Goal: Task Accomplishment & Management: Manage account settings

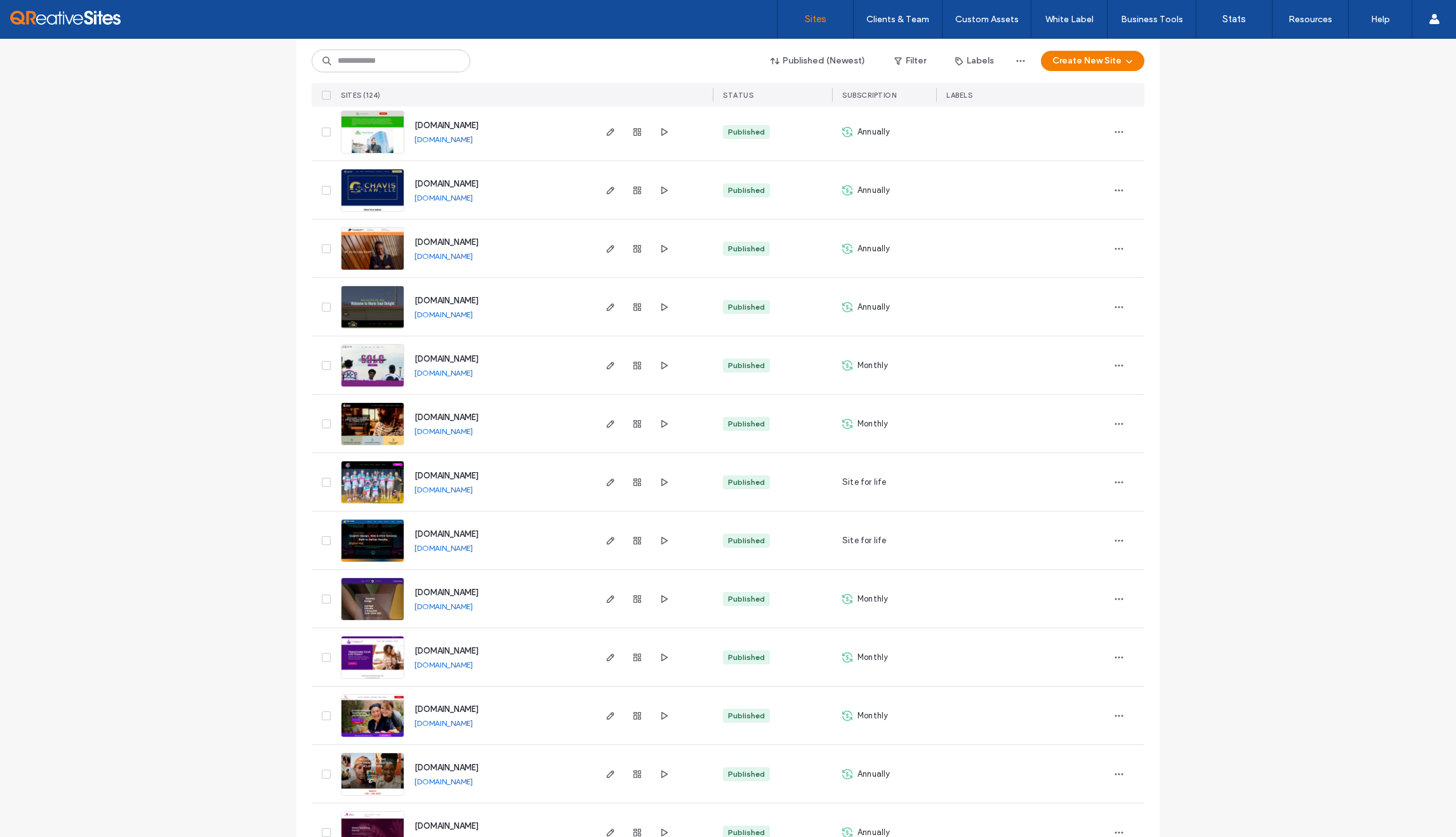
scroll to position [827, 0]
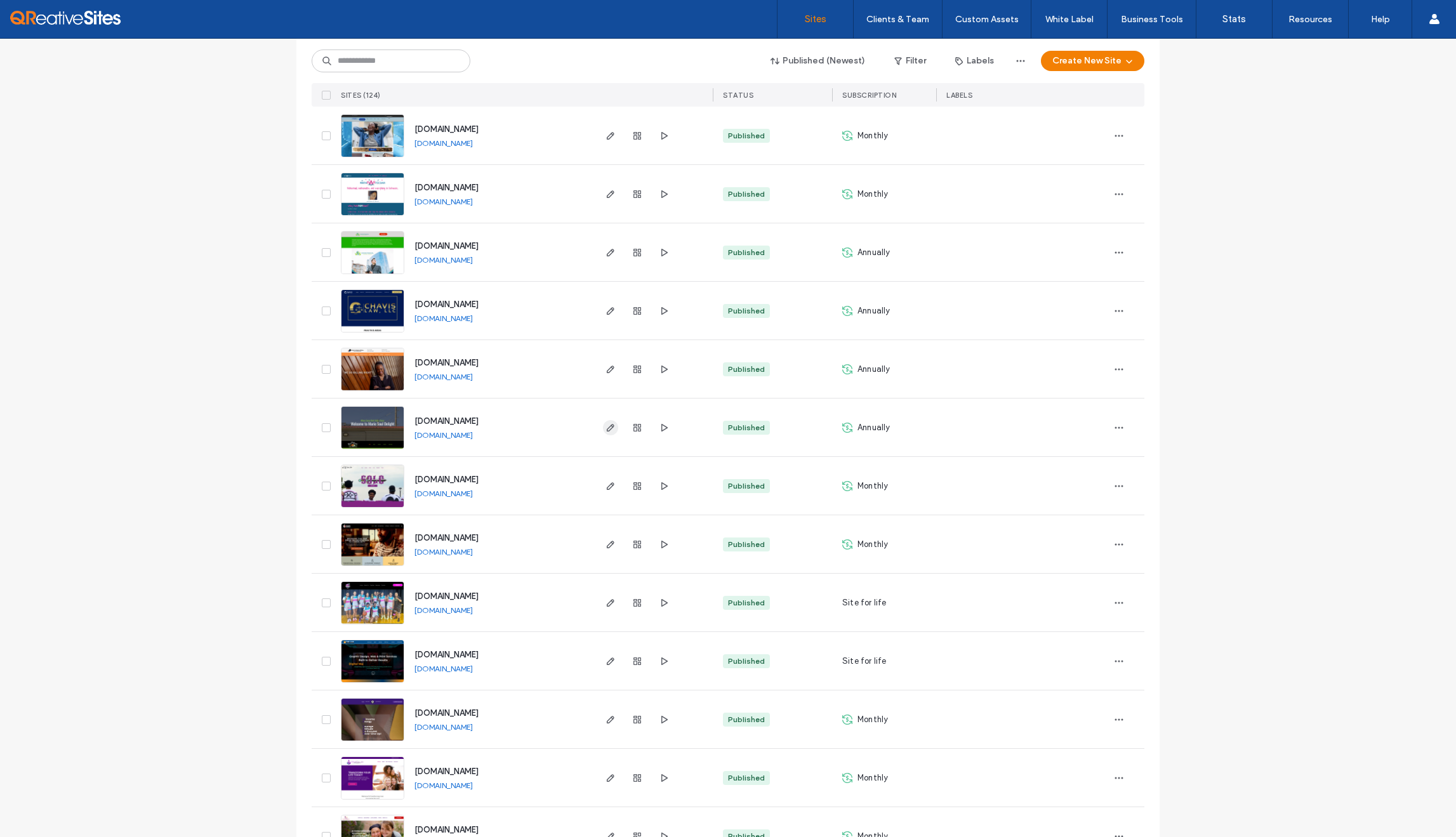
click at [606, 425] on use "button" at bounding box center [610, 427] width 7 height 7
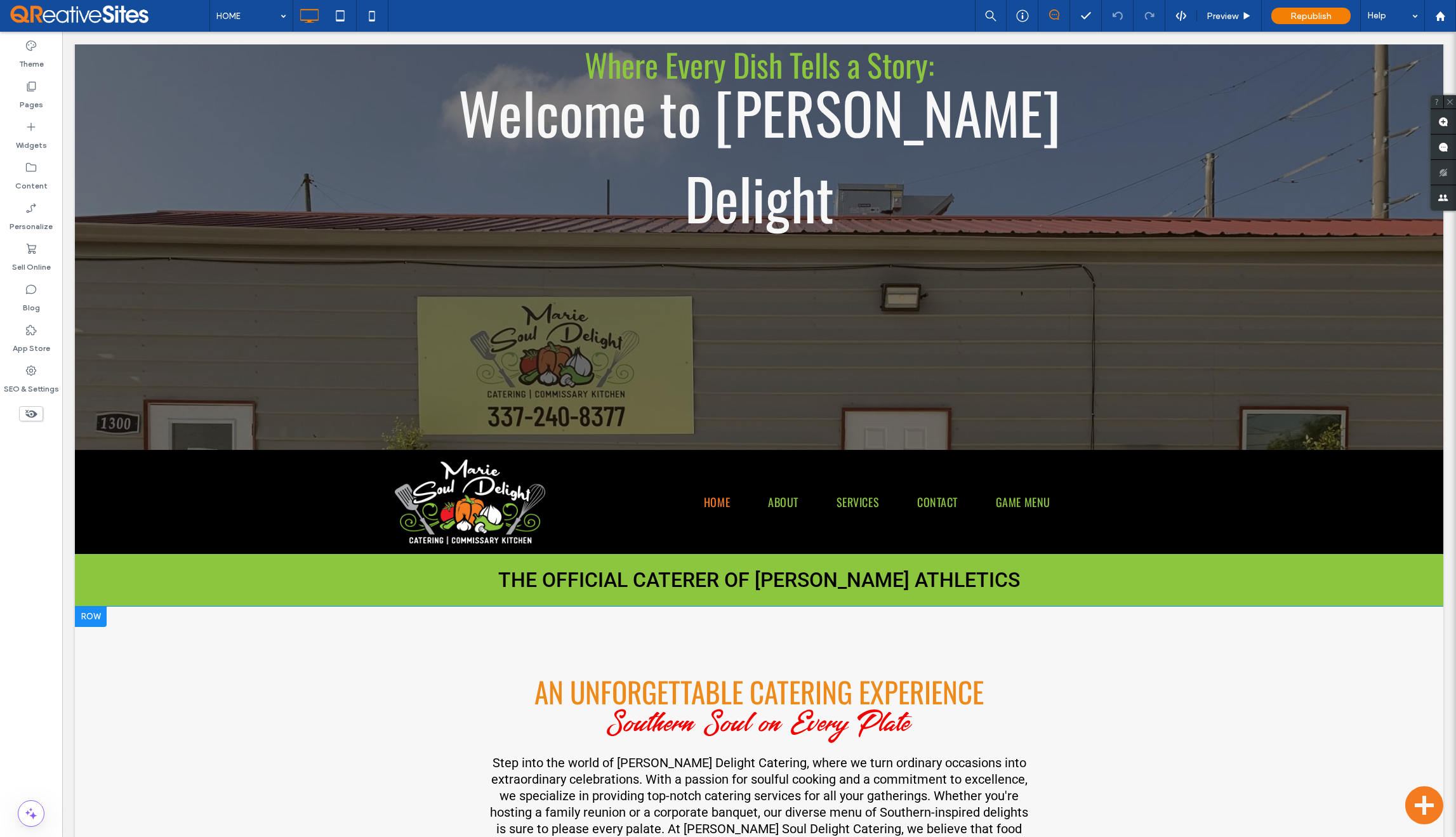
scroll to position [202, 0]
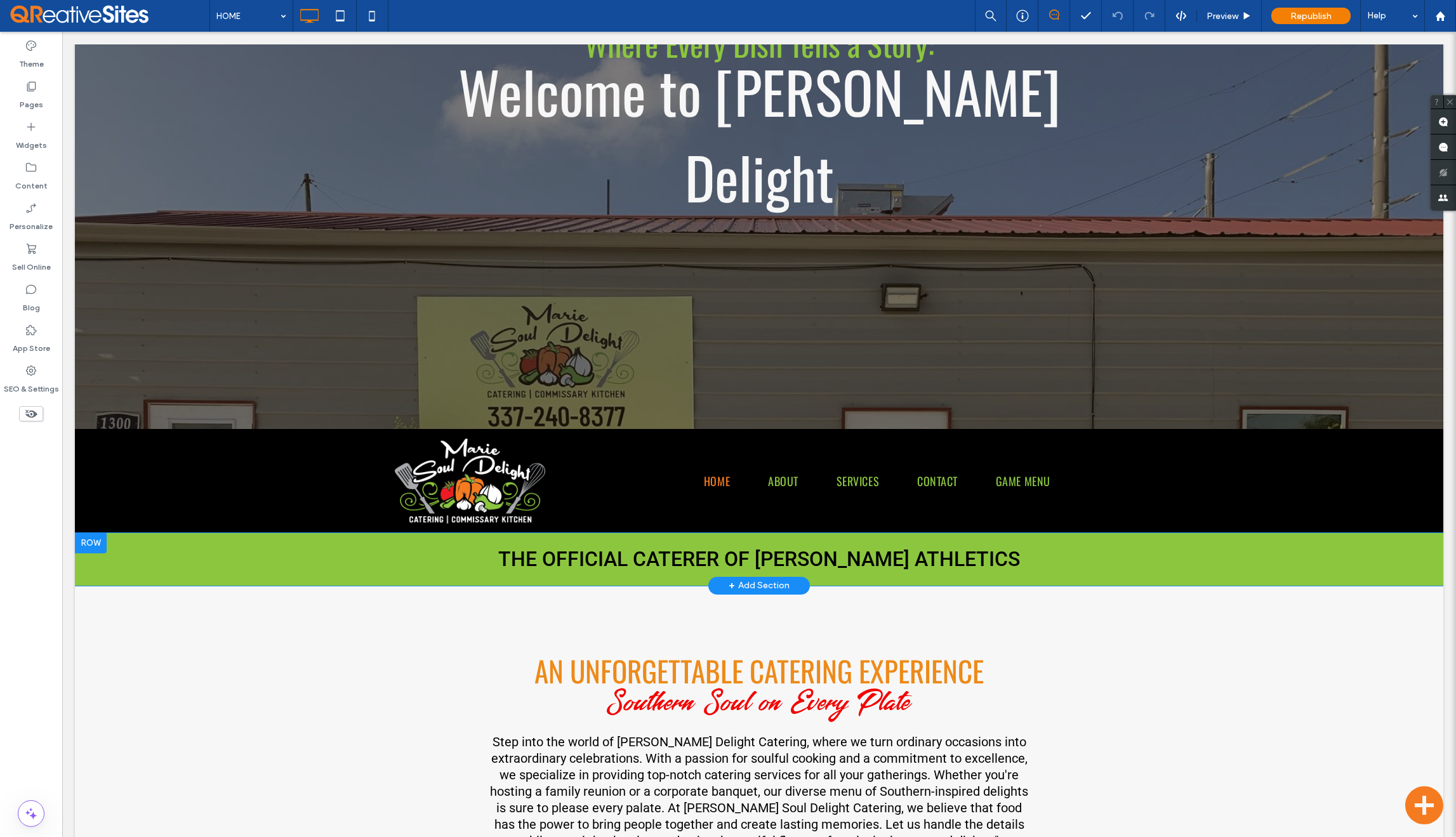
click at [94, 533] on div at bounding box center [91, 542] width 32 height 20
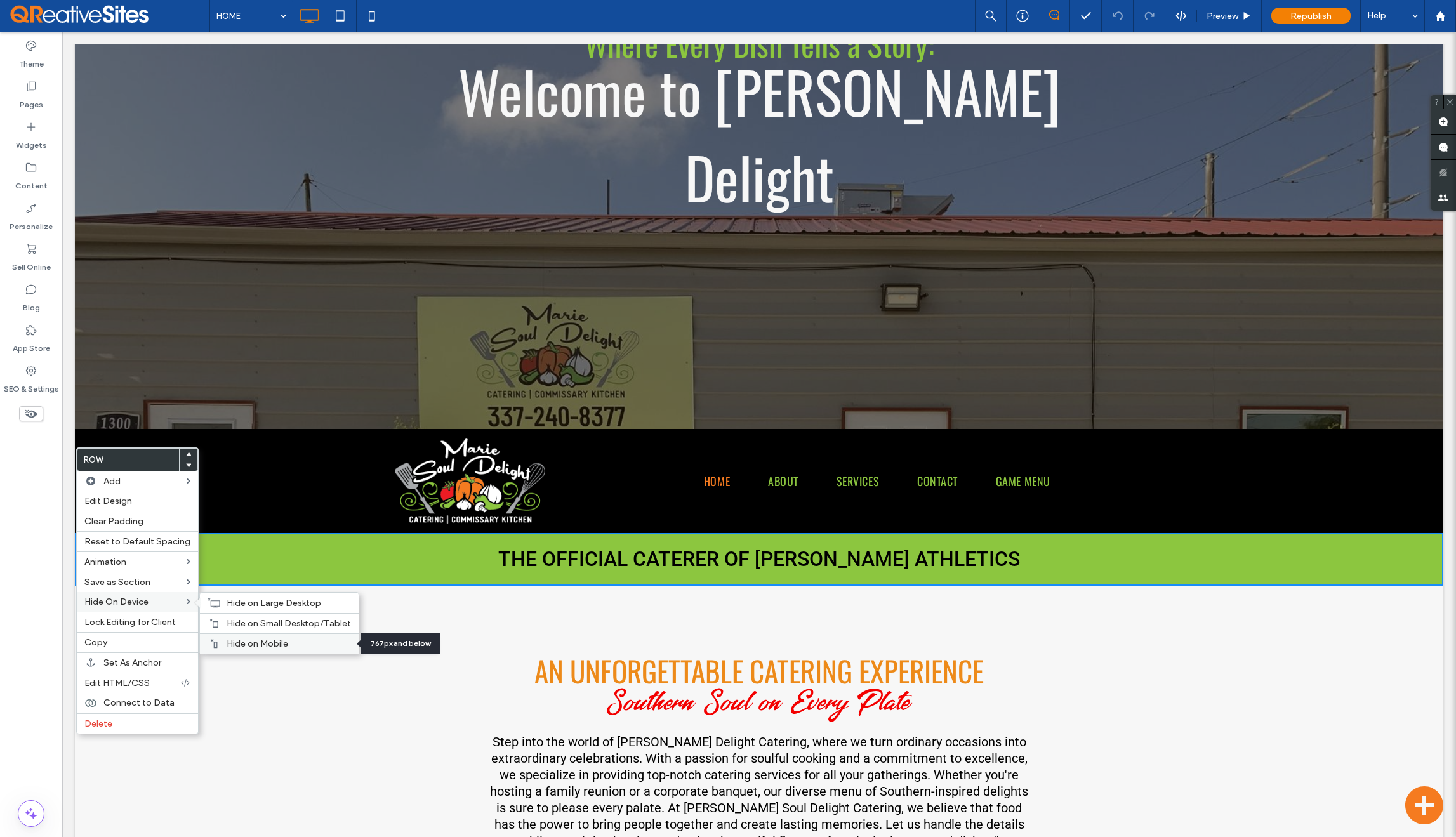
click at [237, 646] on span "Hide on Mobile" at bounding box center [257, 643] width 61 height 11
click at [240, 623] on span "Hide on Small Desktop/Tablet" at bounding box center [289, 623] width 124 height 11
click at [241, 606] on span "Hide on Large Desktop" at bounding box center [274, 603] width 95 height 11
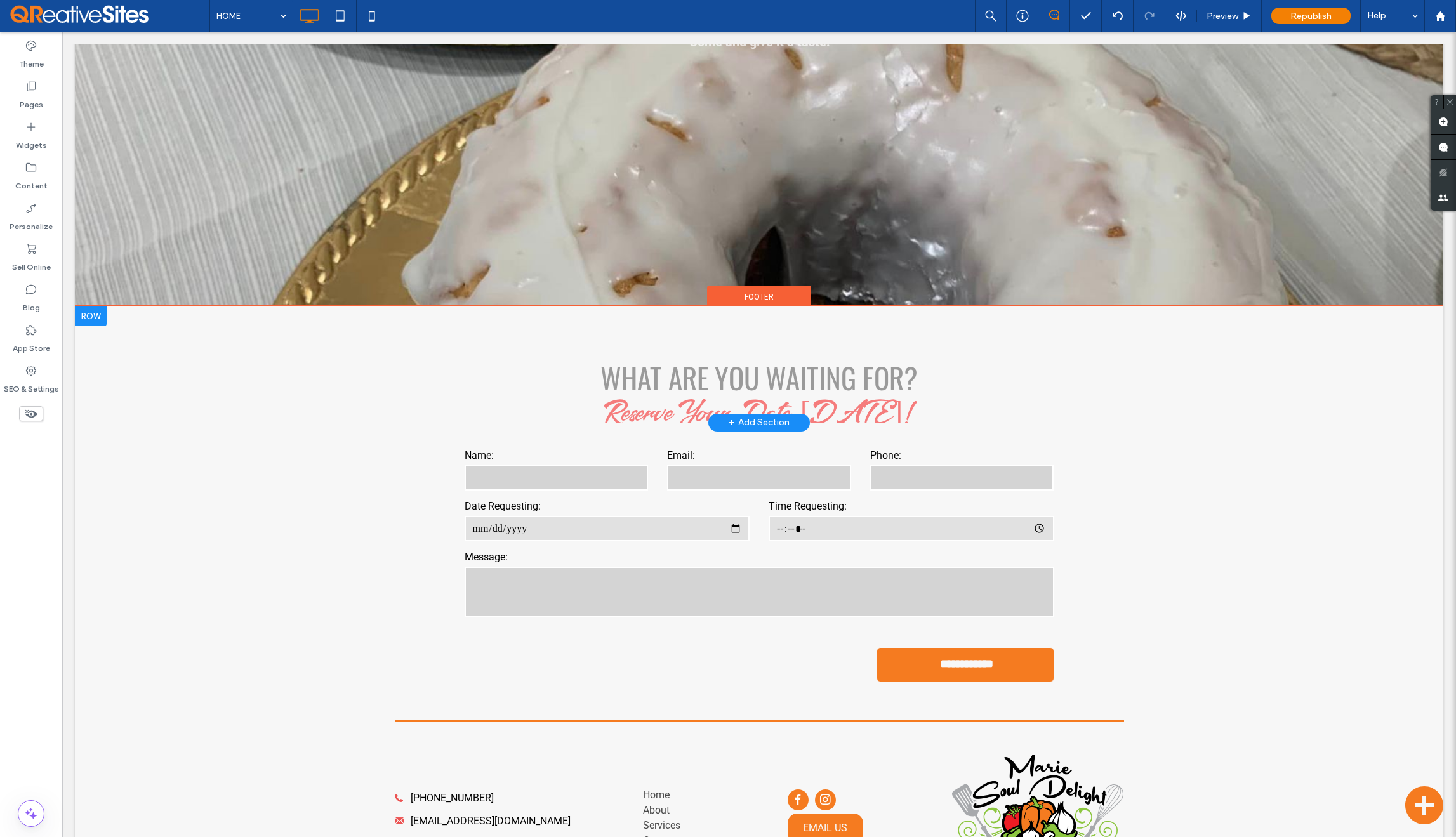
scroll to position [2066, 0]
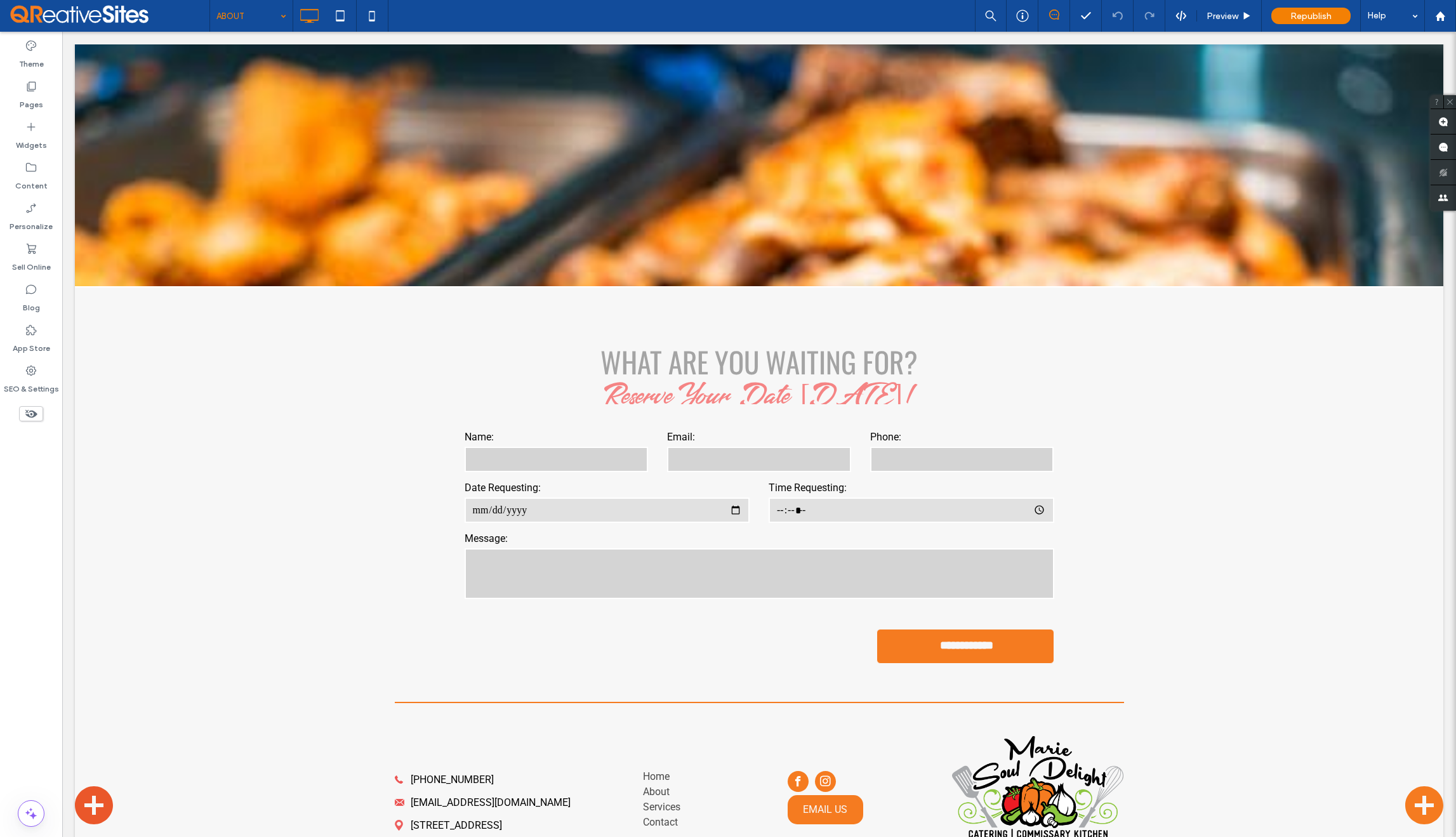
scroll to position [1491, 0]
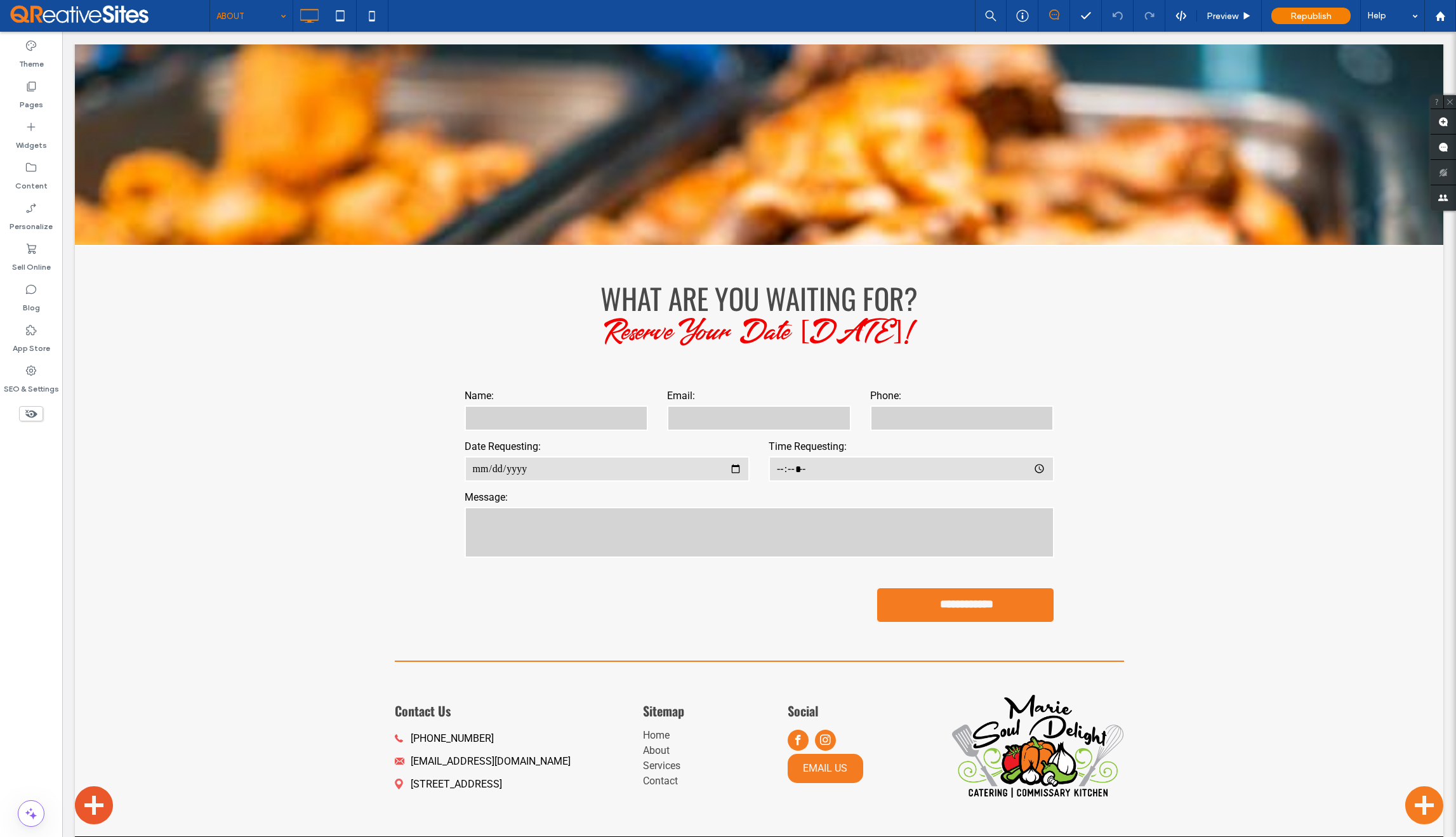
click at [249, 16] on input at bounding box center [248, 16] width 64 height 32
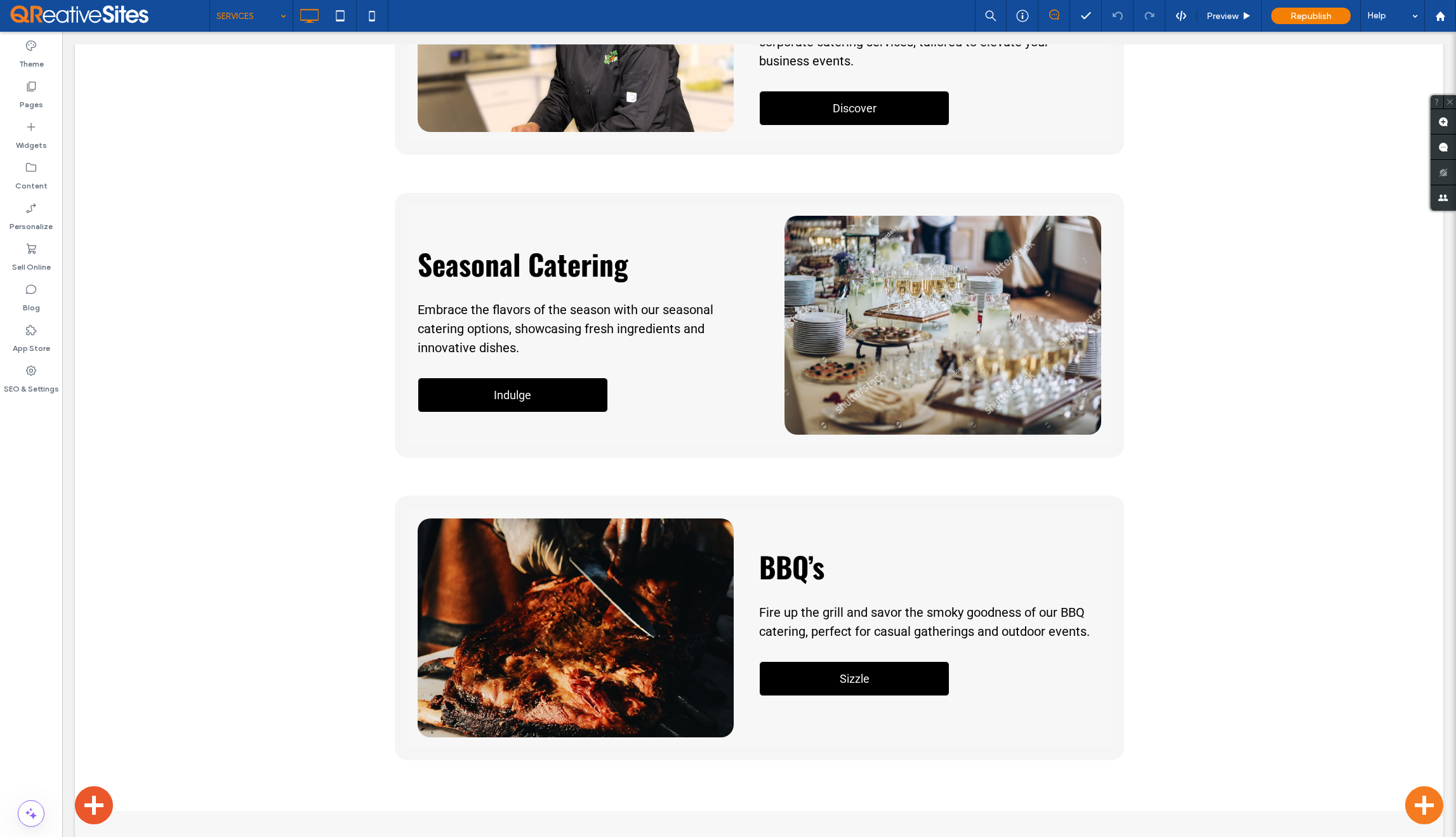
scroll to position [1051, 0]
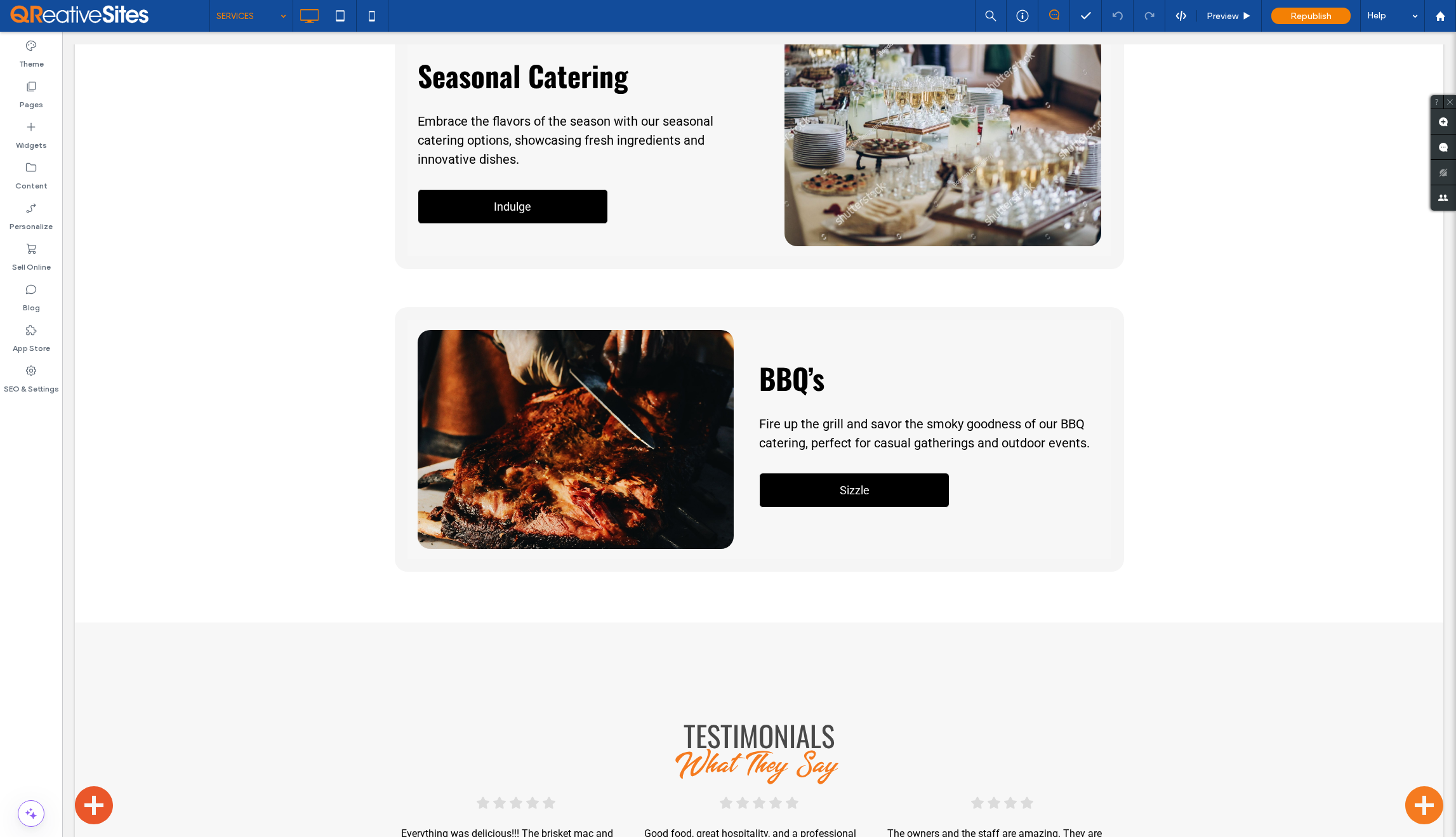
click at [263, 13] on input at bounding box center [248, 16] width 64 height 32
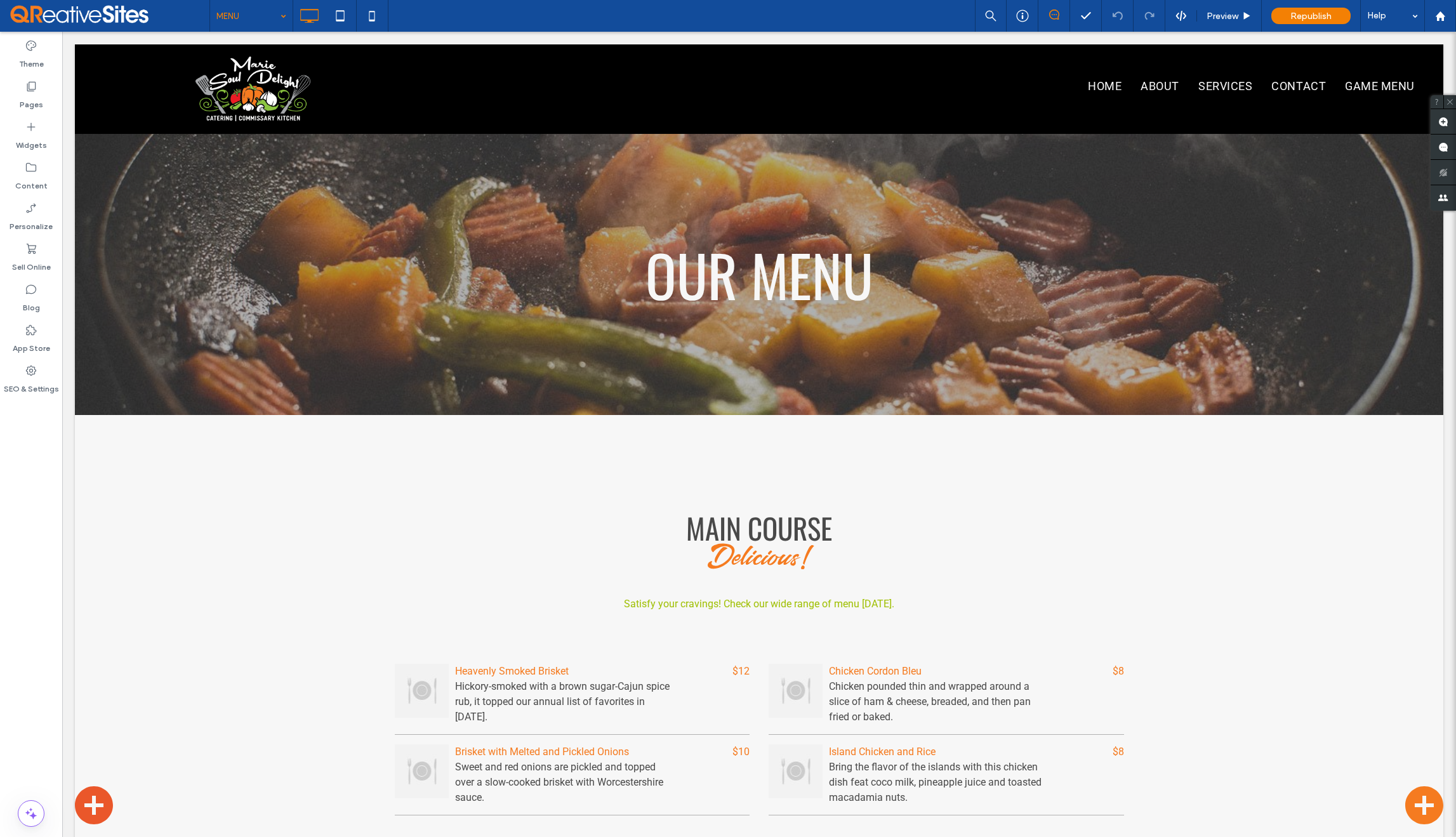
click at [247, 18] on input at bounding box center [248, 16] width 64 height 32
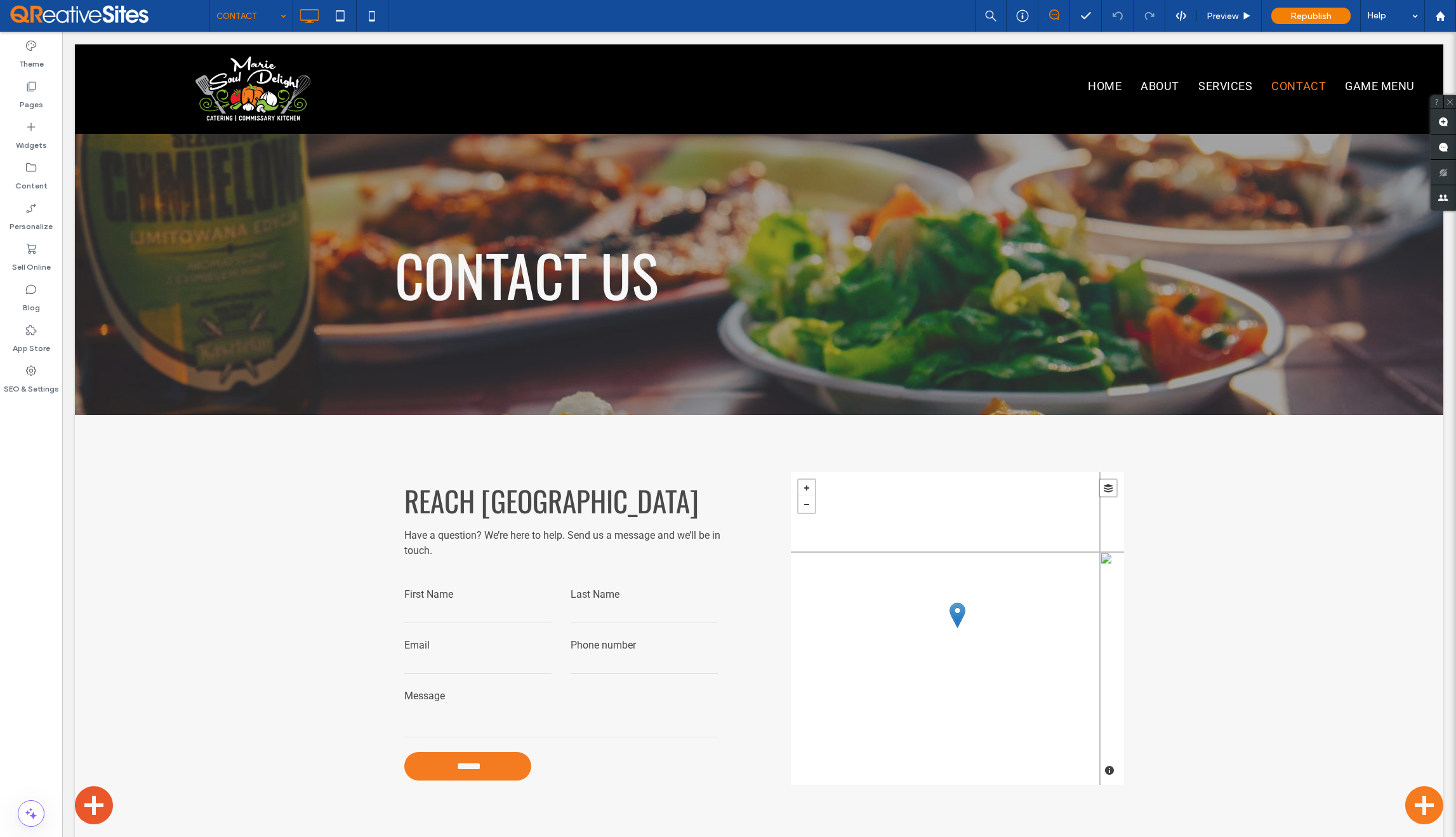
click at [268, 16] on input at bounding box center [248, 16] width 64 height 32
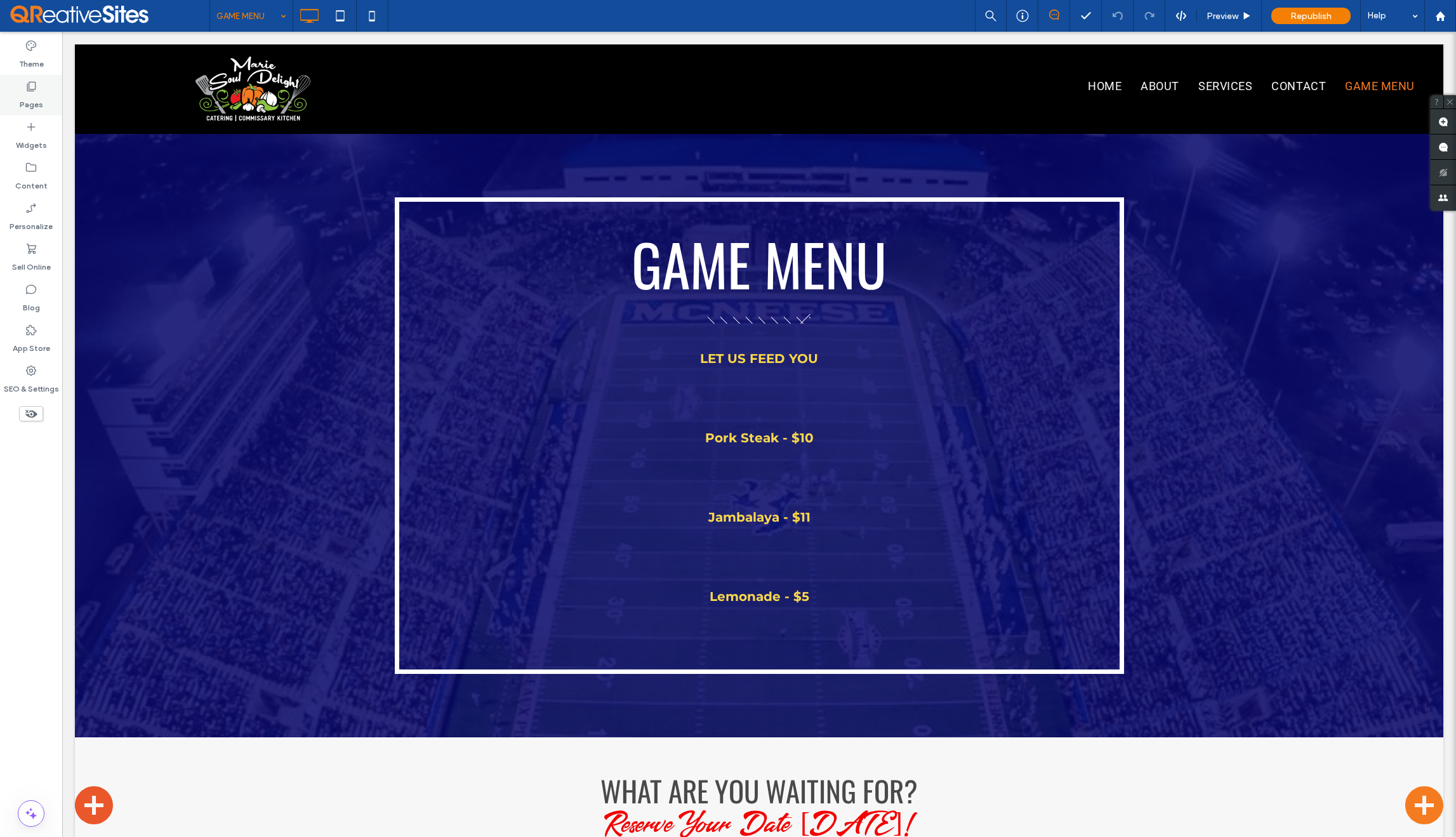
click at [27, 93] on label "Pages" at bounding box center [31, 101] width 24 height 18
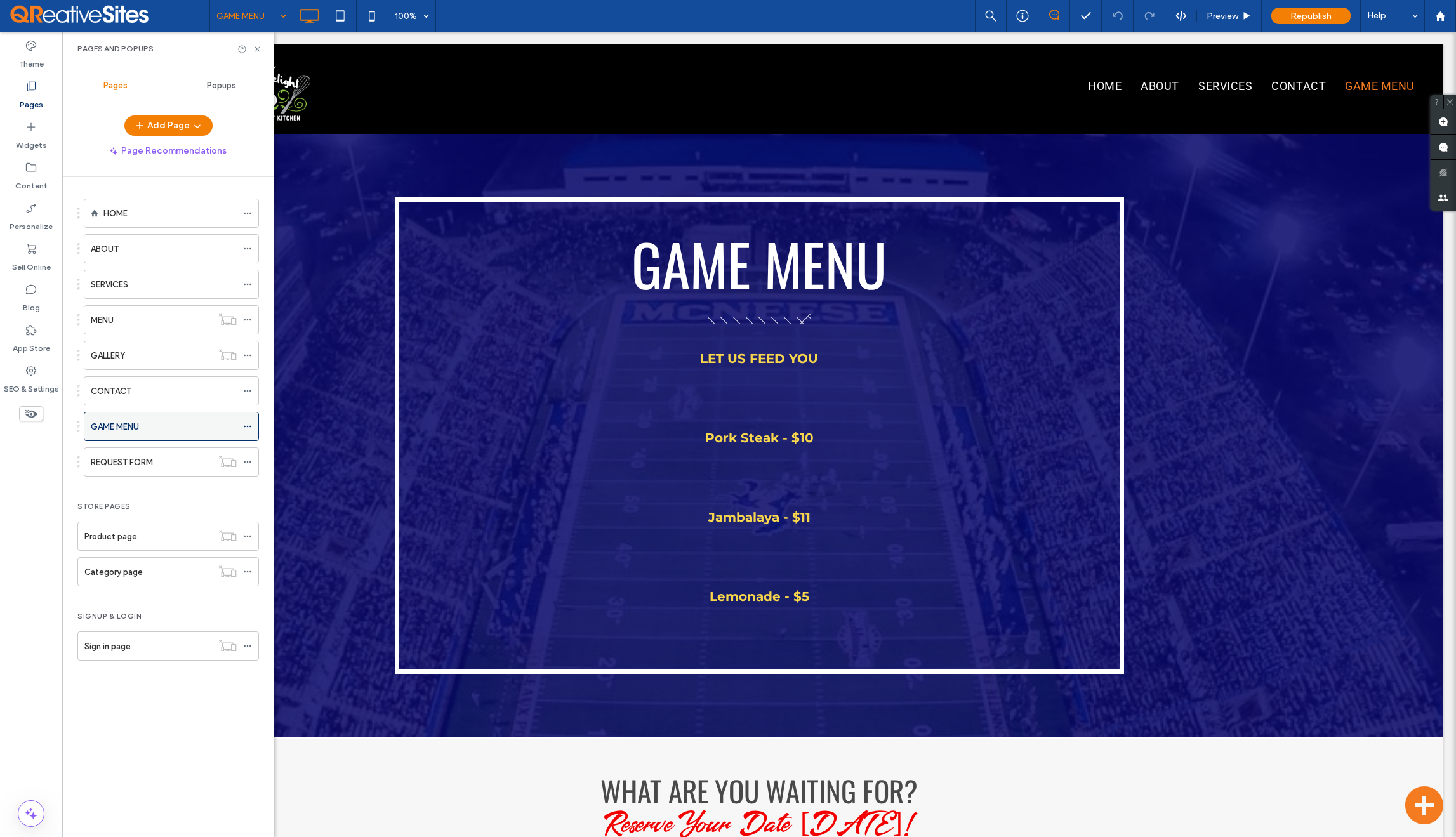
click at [250, 426] on use at bounding box center [247, 426] width 7 height 2
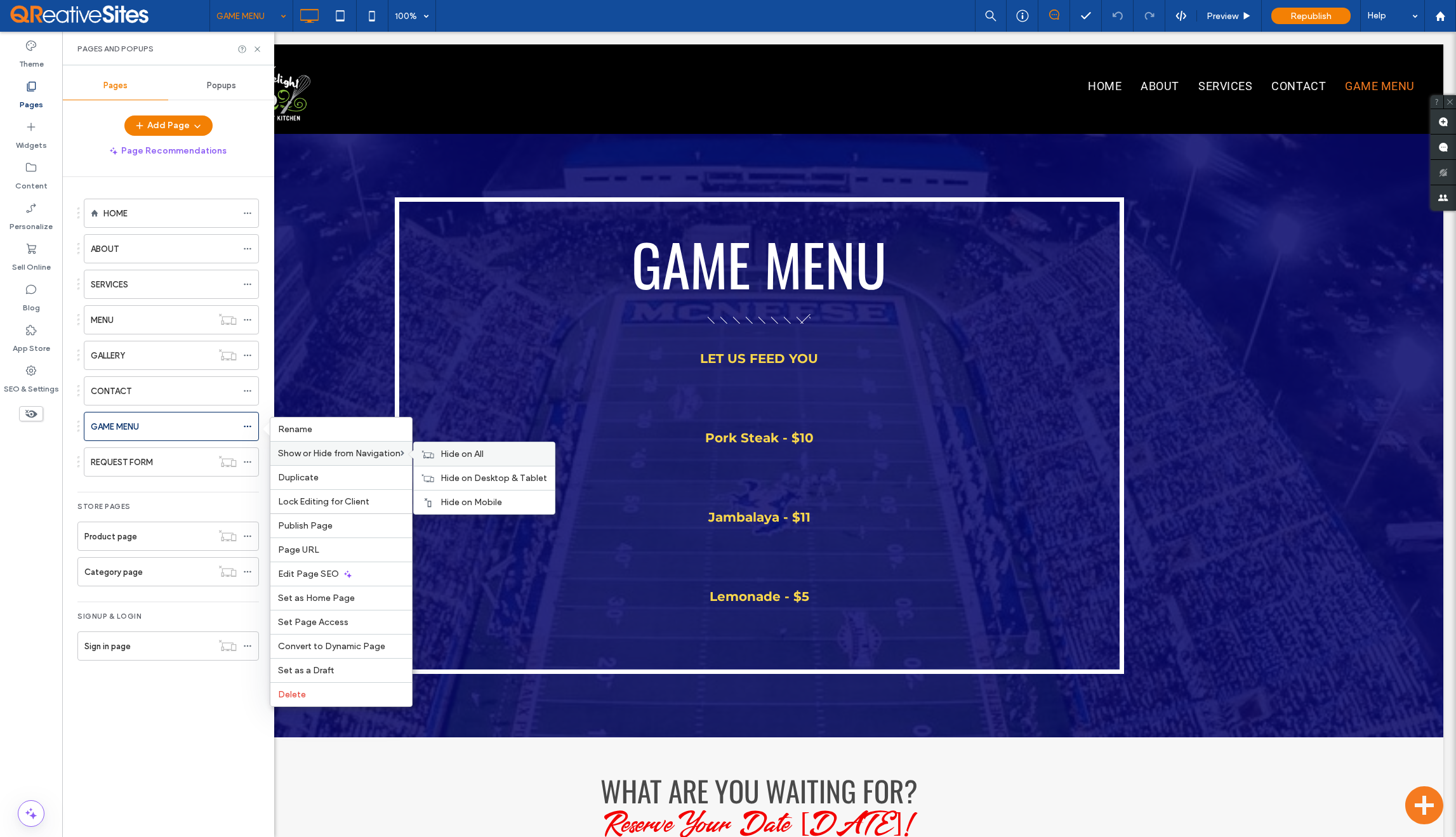
click at [454, 452] on span "Hide on All" at bounding box center [462, 453] width 43 height 11
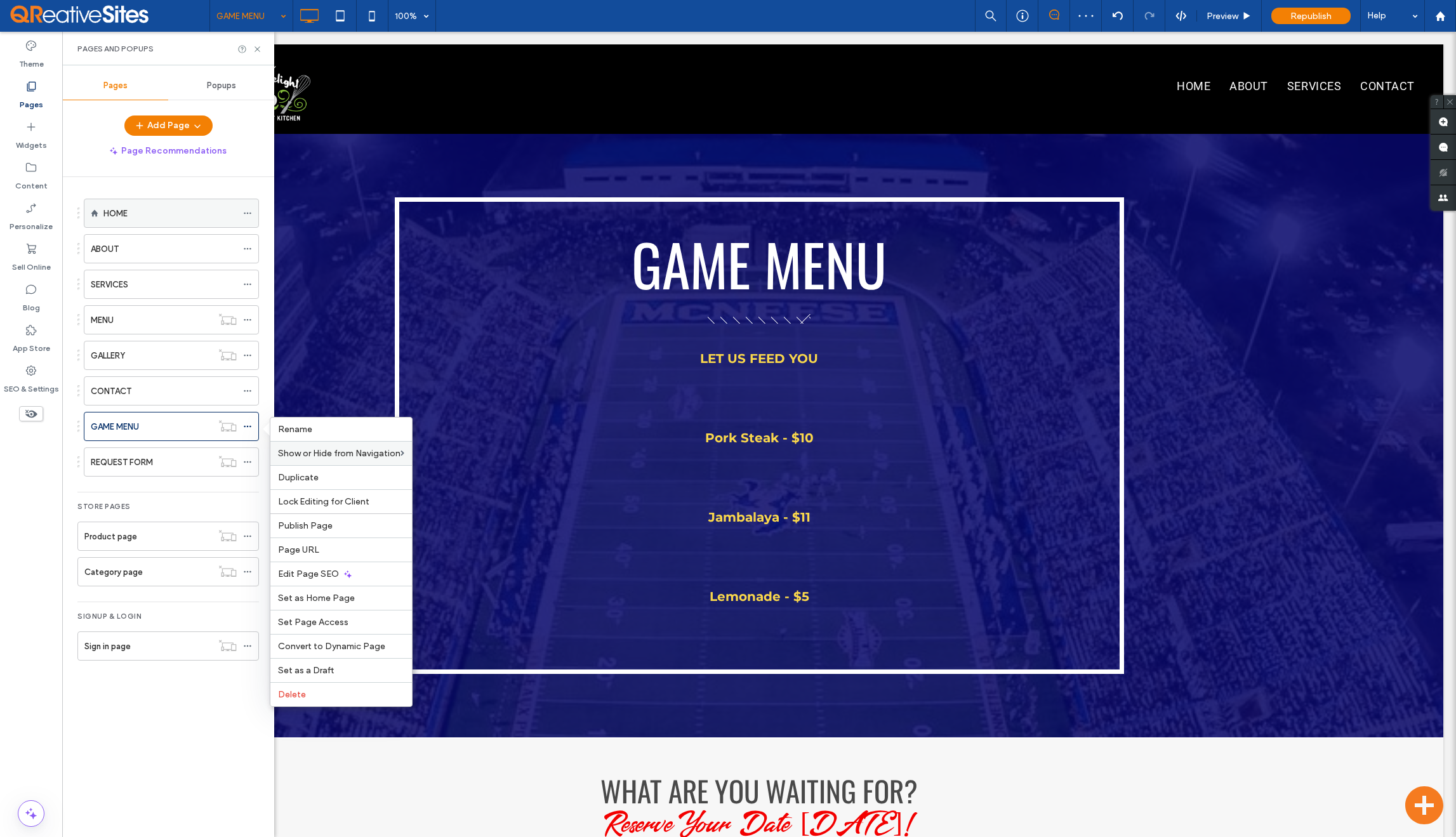
click at [141, 218] on div "HOME" at bounding box center [169, 214] width 133 height 13
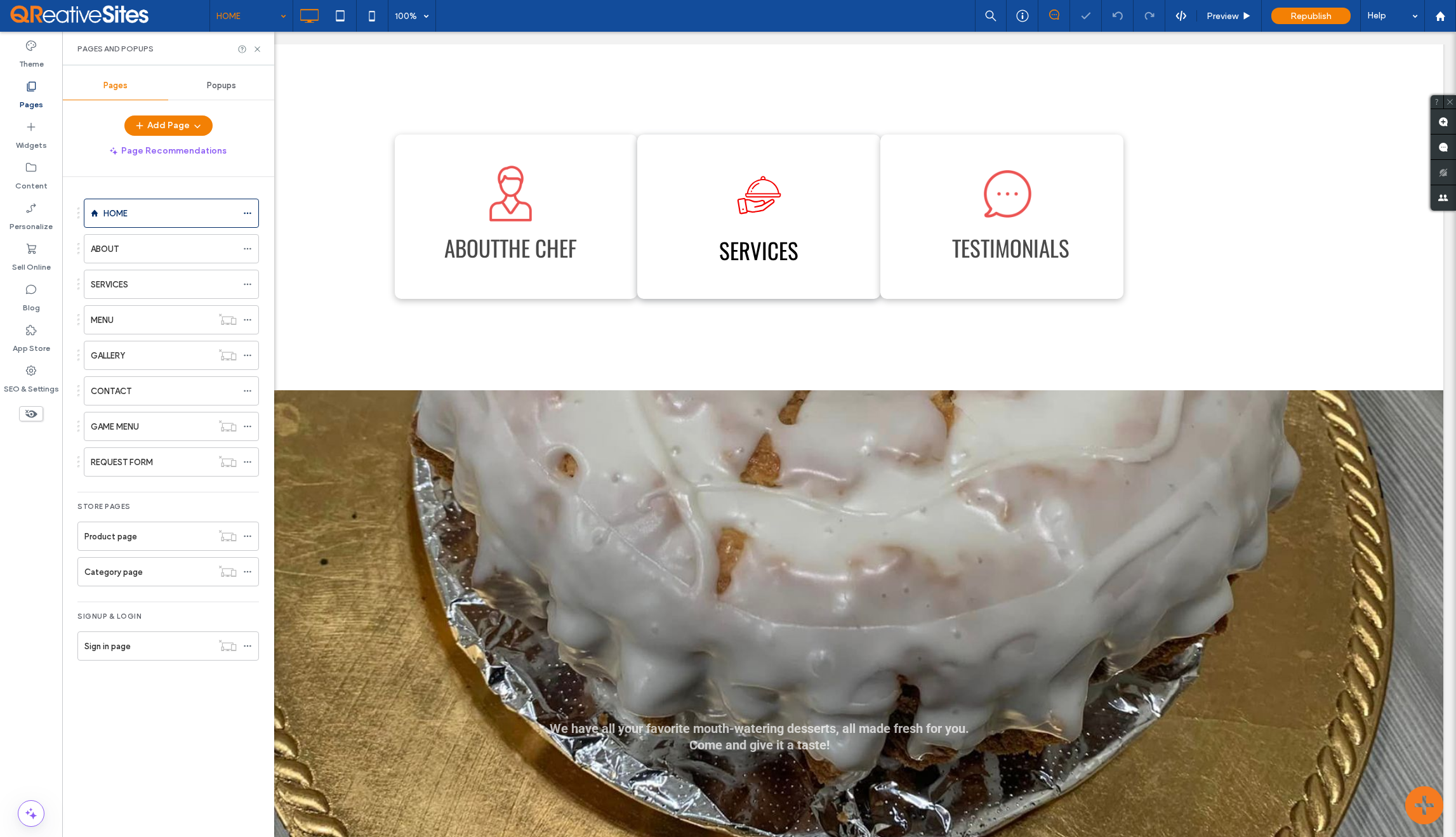
scroll to position [2066, 0]
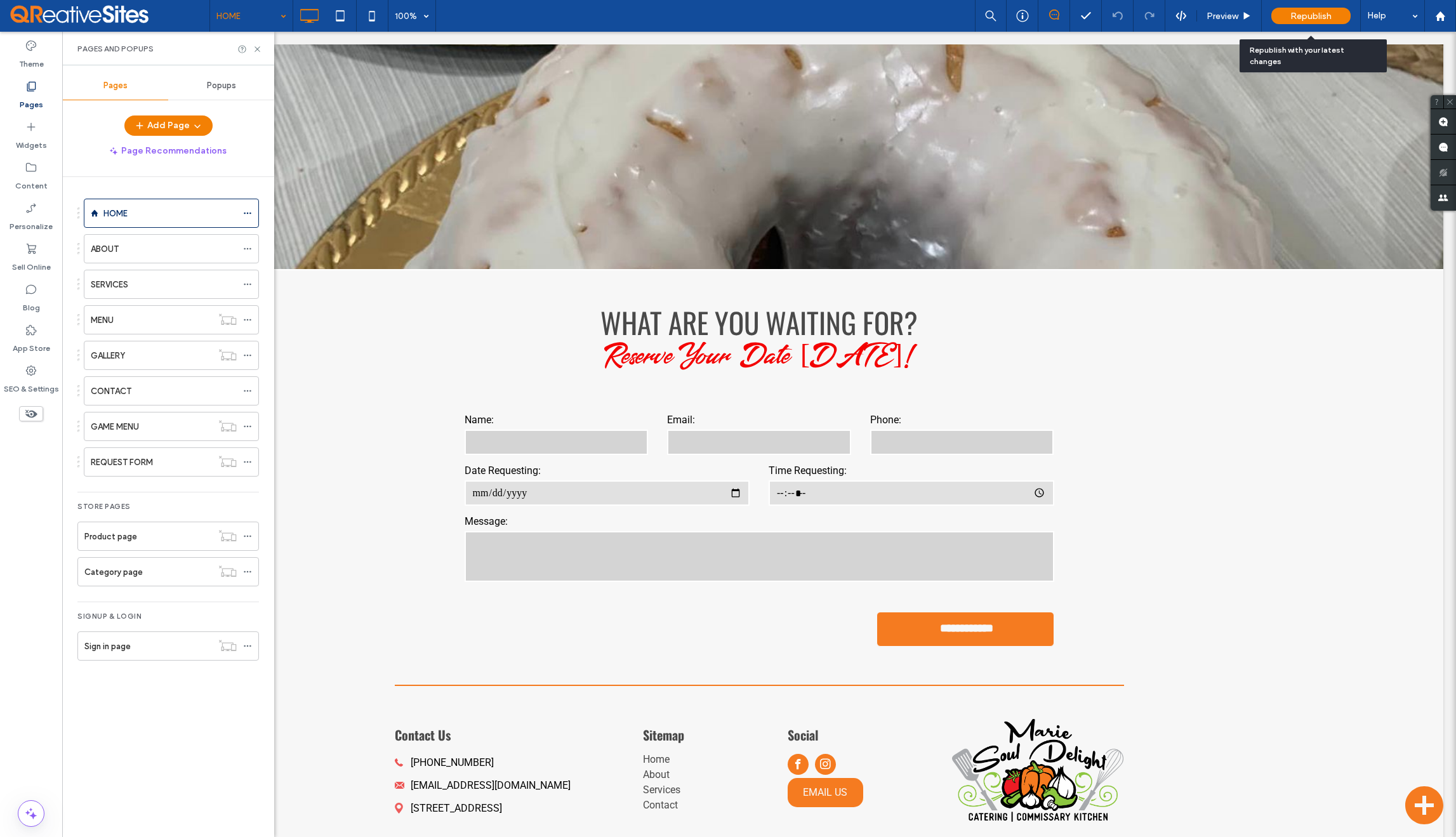
click at [1299, 16] on span "Republish" at bounding box center [1311, 16] width 41 height 11
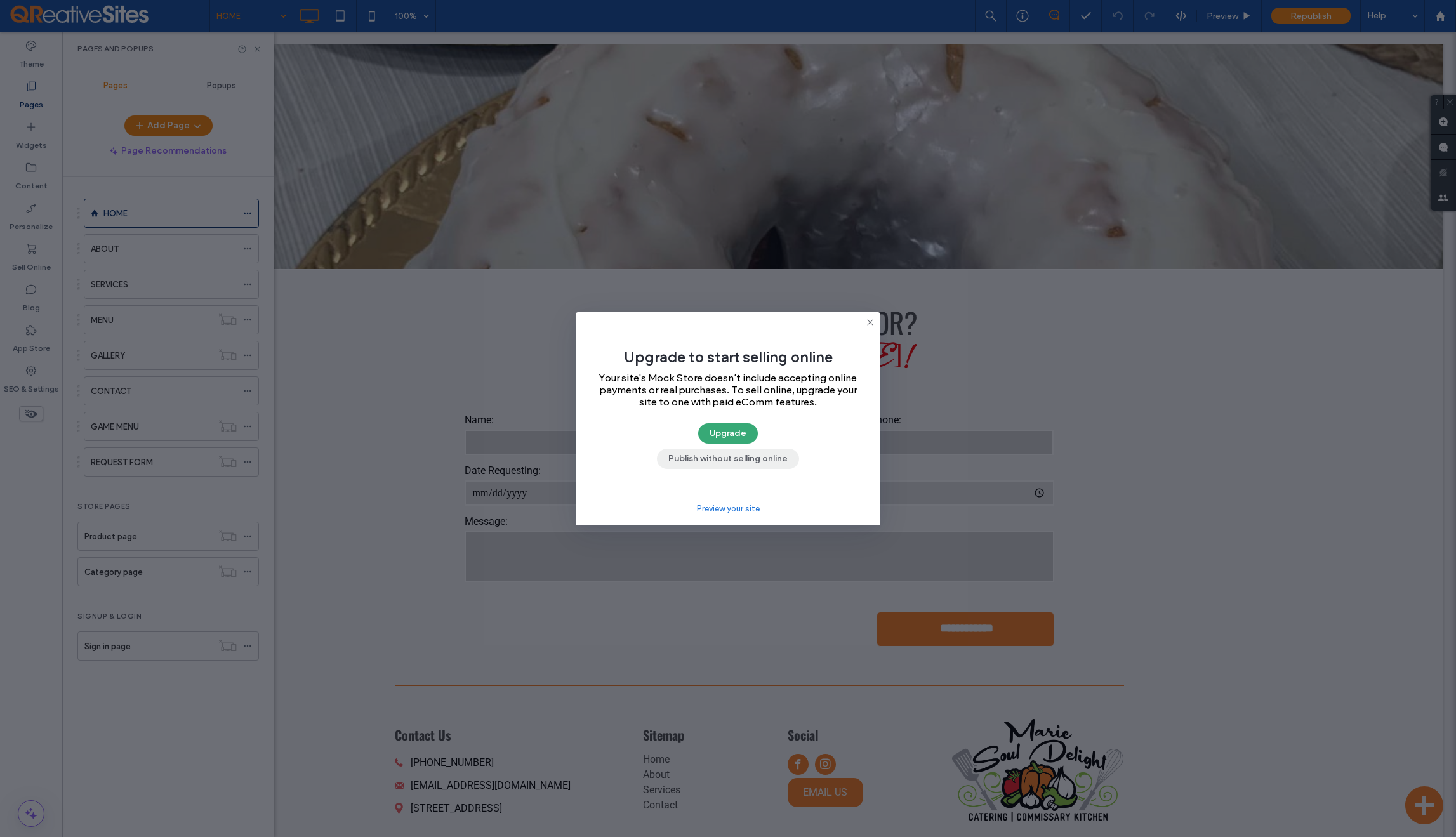
click at [772, 459] on button "Publish without selling online" at bounding box center [728, 458] width 142 height 20
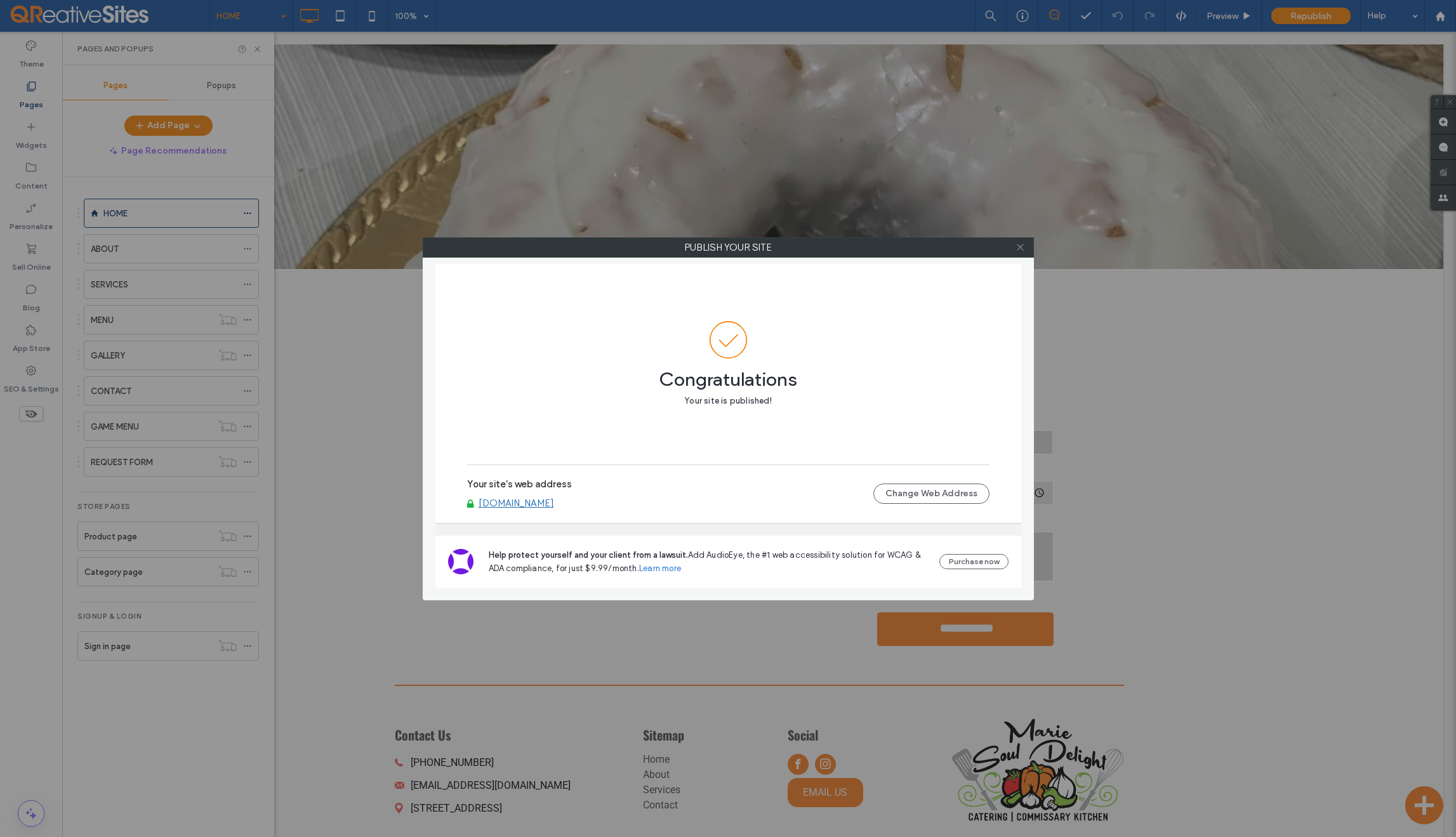
click at [1019, 246] on icon at bounding box center [1021, 247] width 10 height 10
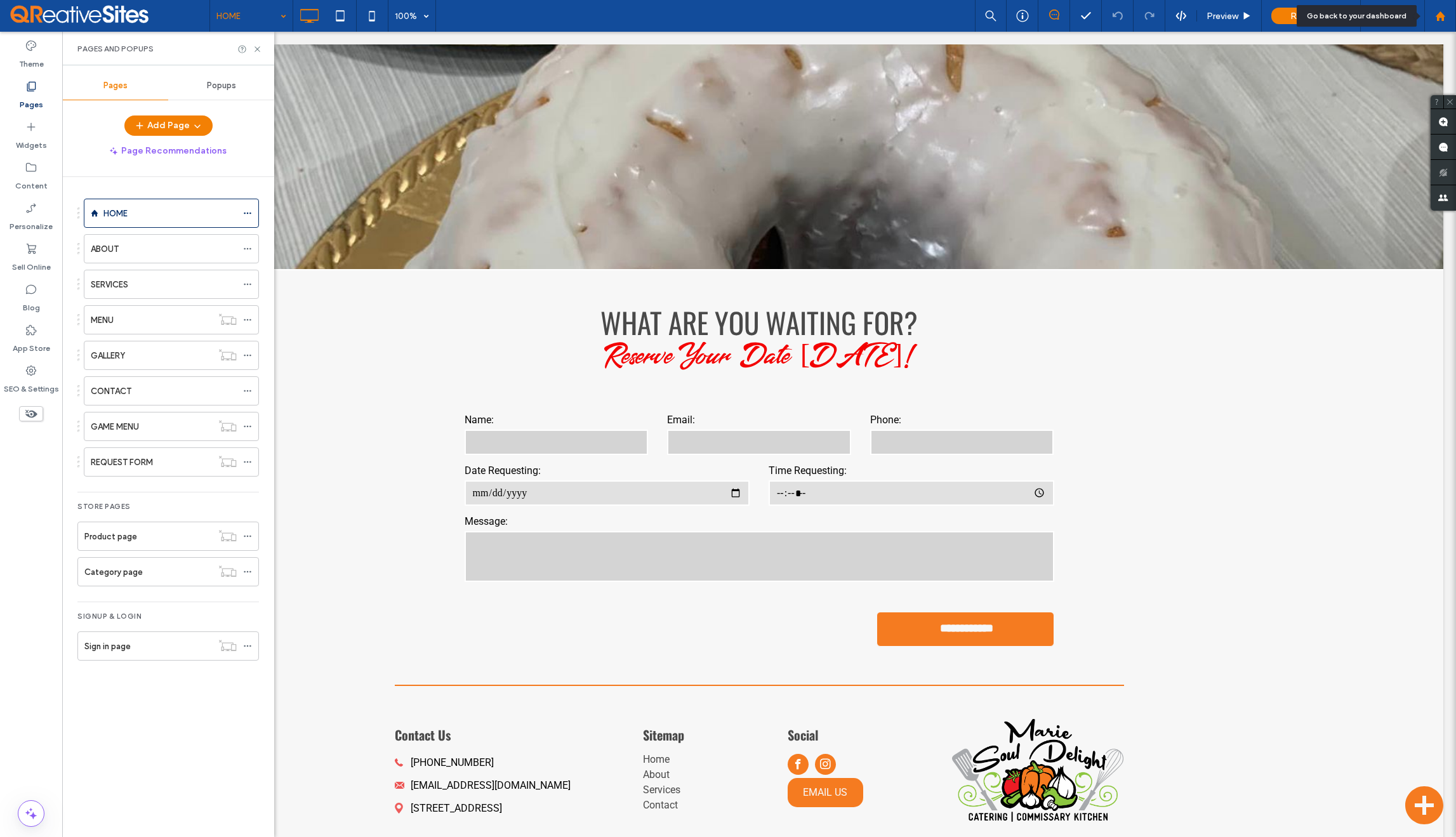
click at [1442, 18] on use at bounding box center [1440, 16] width 10 height 10
